Goal: Information Seeking & Learning: Learn about a topic

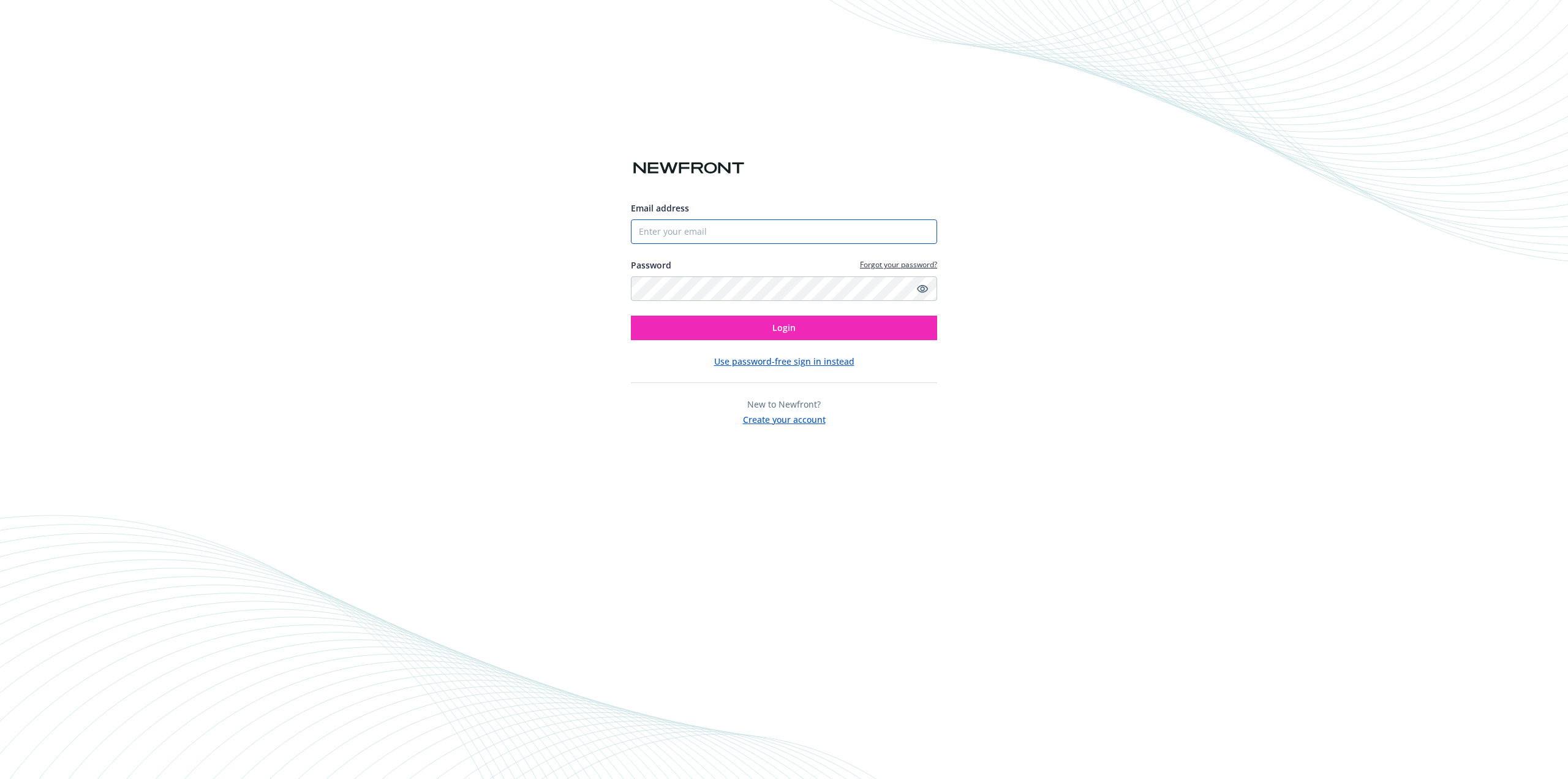
click at [701, 219] on input "Email address" at bounding box center [784, 232] width 306 height 25
type input "[EMAIL_ADDRESS][DOMAIN_NAME]"
click at [714, 328] on button "Login" at bounding box center [784, 328] width 306 height 25
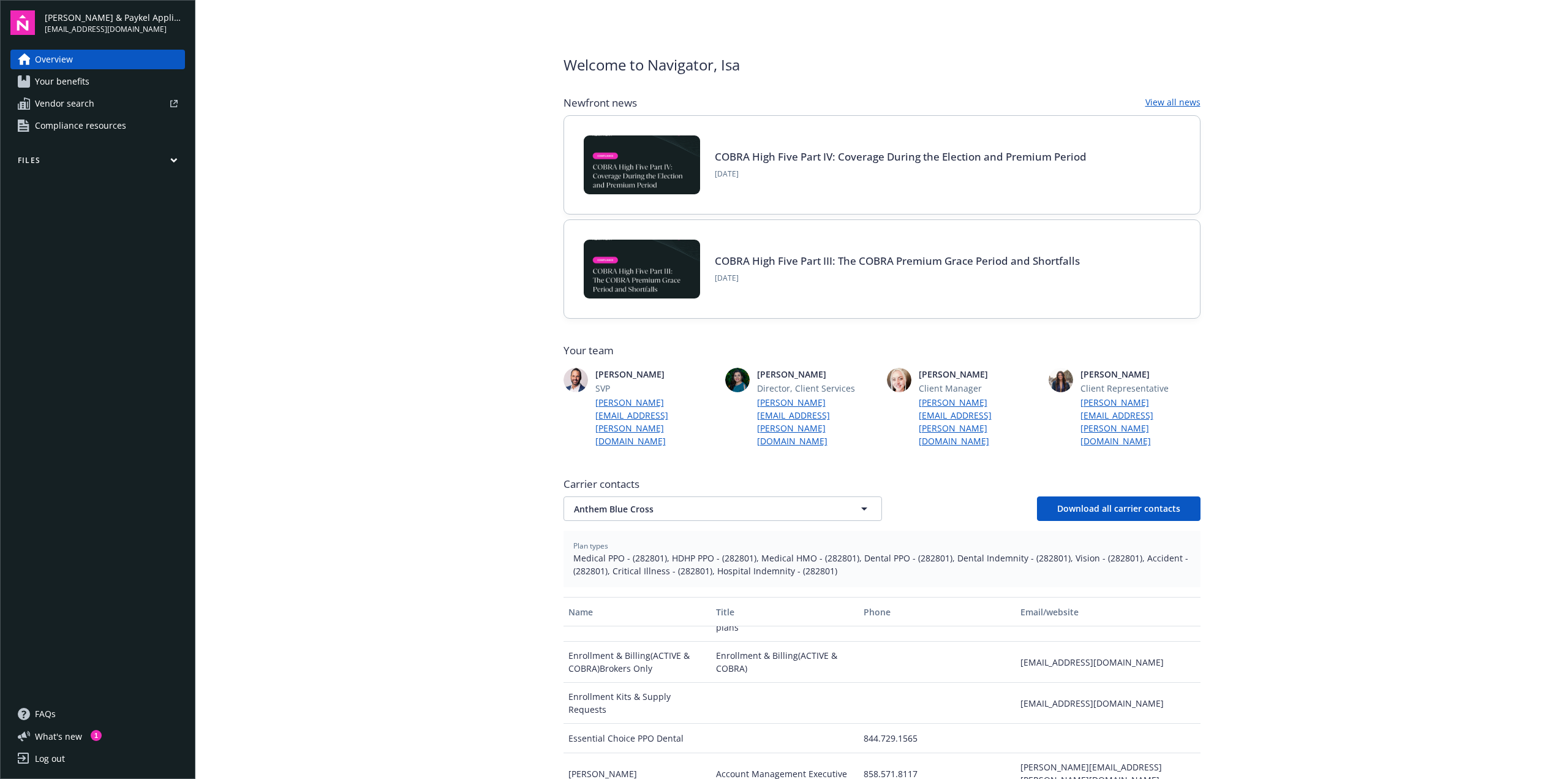
click at [91, 86] on link "Your benefits" at bounding box center [97, 81] width 175 height 20
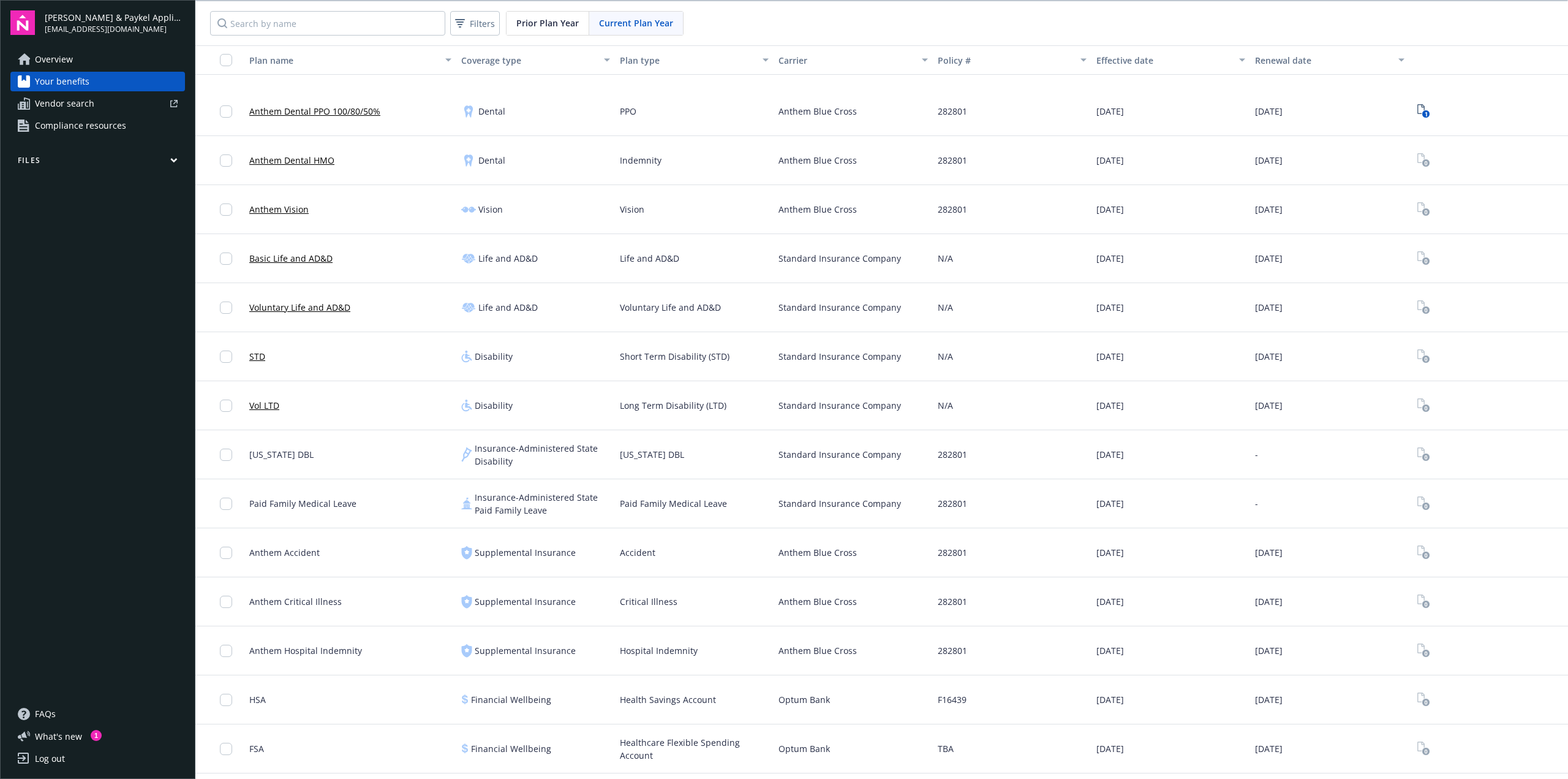
scroll to position [275, 0]
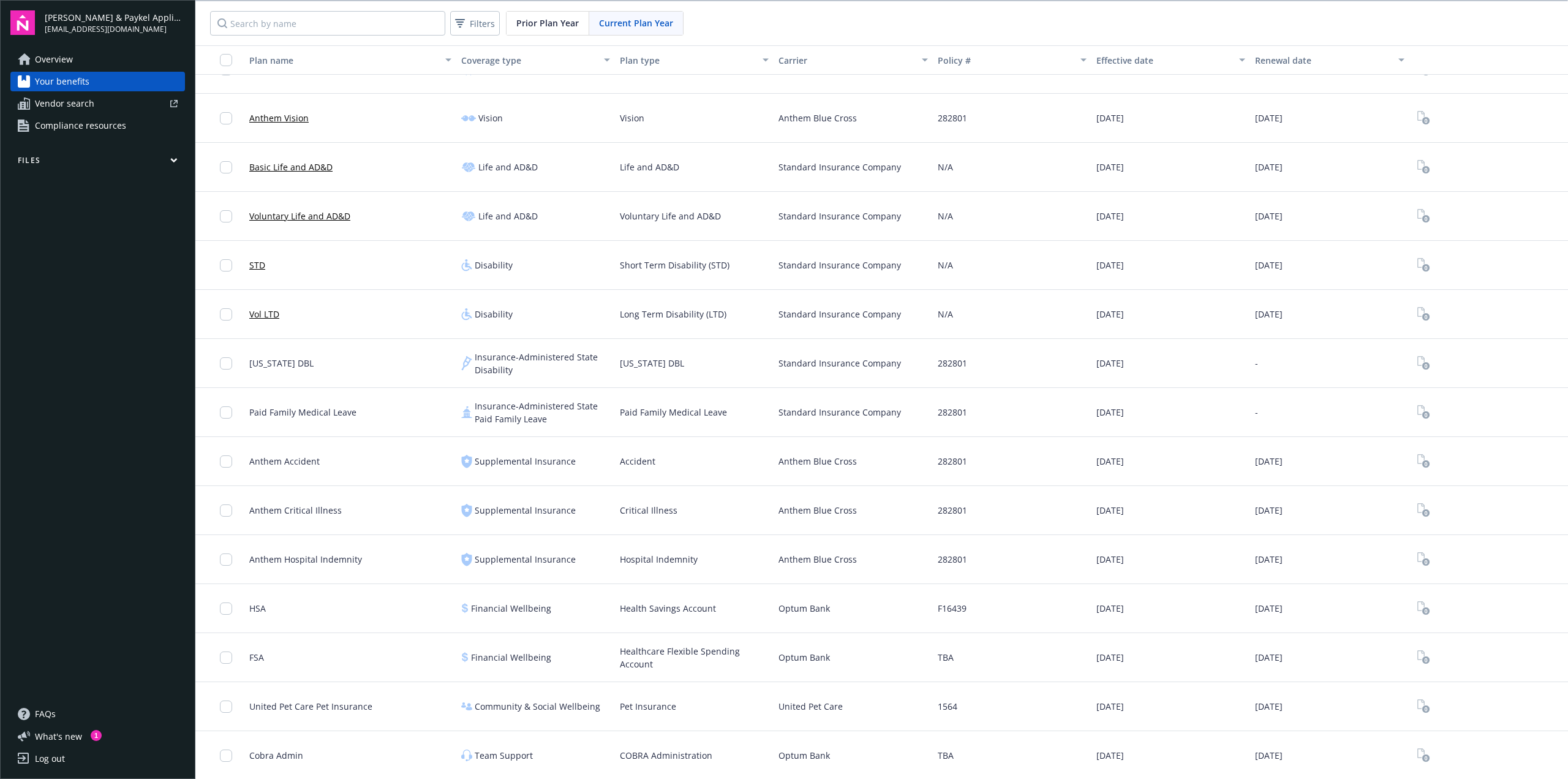
click at [253, 658] on span "FSA" at bounding box center [256, 657] width 15 height 13
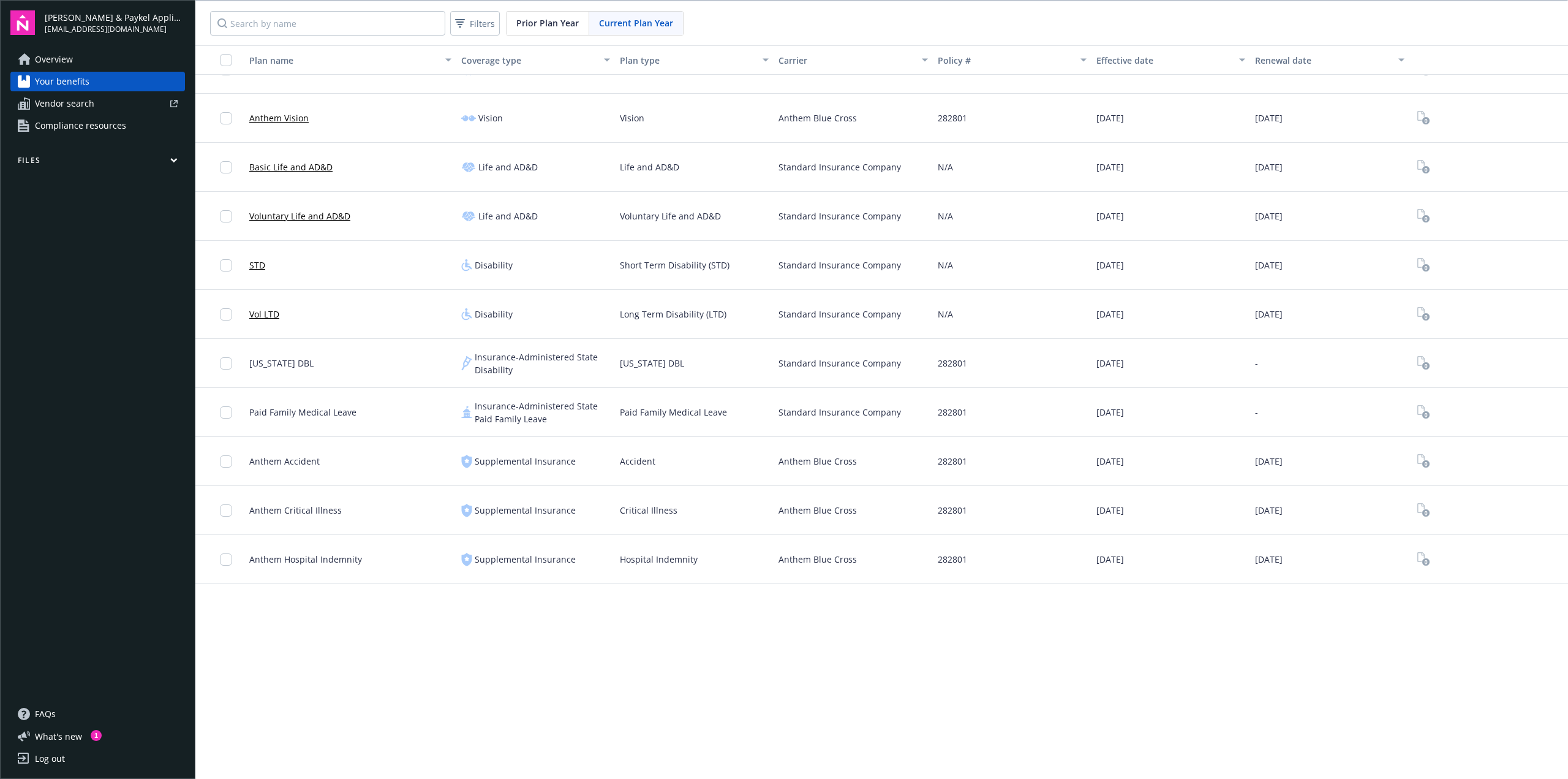
scroll to position [0, 0]
